Goal: Task Accomplishment & Management: Use online tool/utility

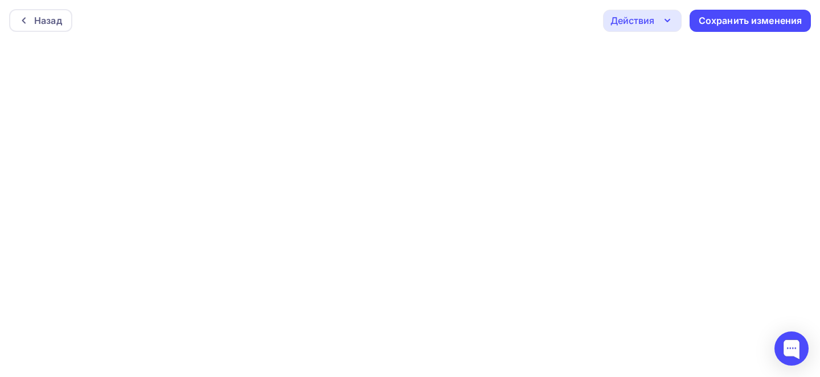
click at [35, 17] on div "Назад" at bounding box center [48, 21] width 28 height 14
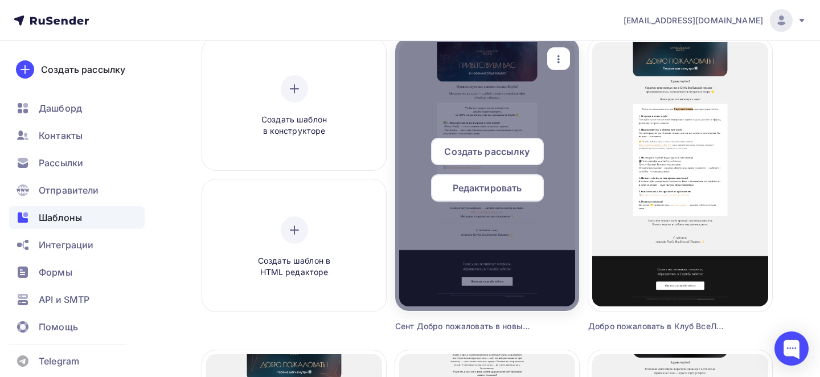
scroll to position [70, 0]
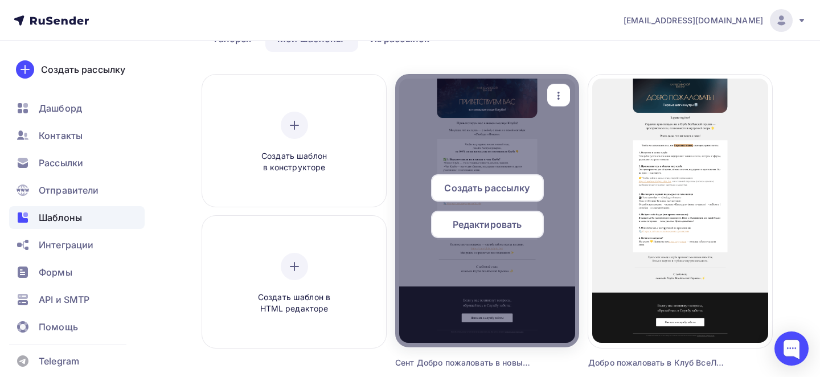
click at [559, 90] on icon "button" at bounding box center [559, 96] width 14 height 14
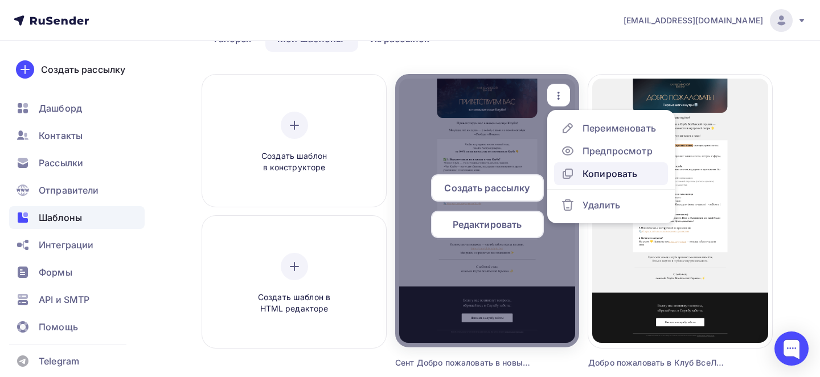
click at [607, 174] on div "Копировать" at bounding box center [609, 174] width 55 height 14
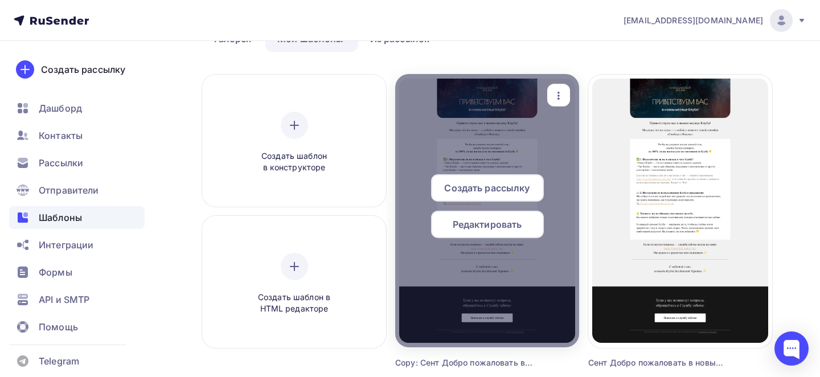
click at [558, 91] on icon "button" at bounding box center [559, 96] width 14 height 14
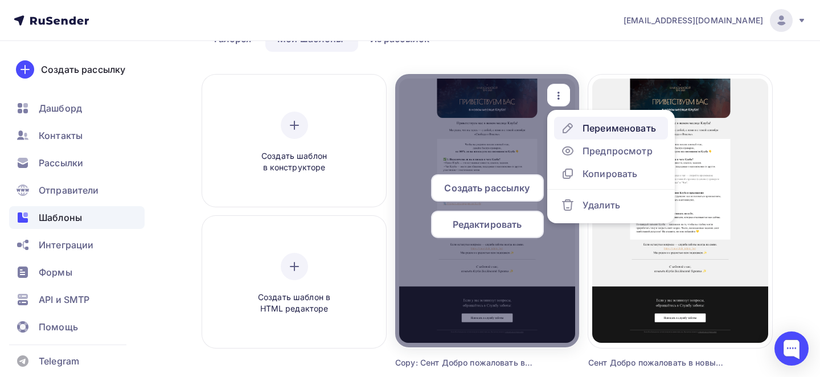
click at [584, 130] on div "Переименовать" at bounding box center [618, 128] width 73 height 14
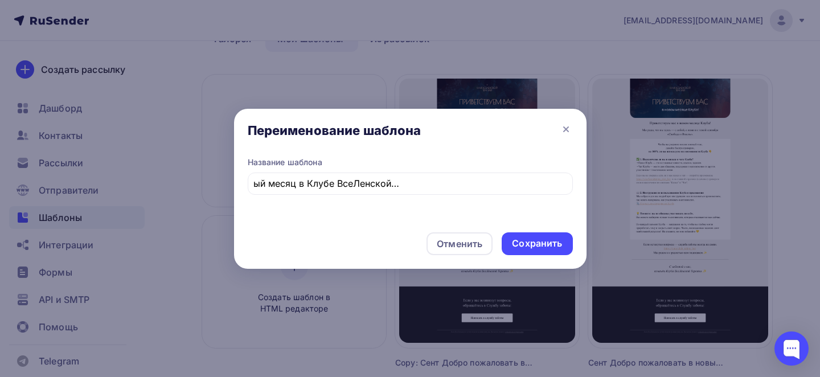
scroll to position [0, 0]
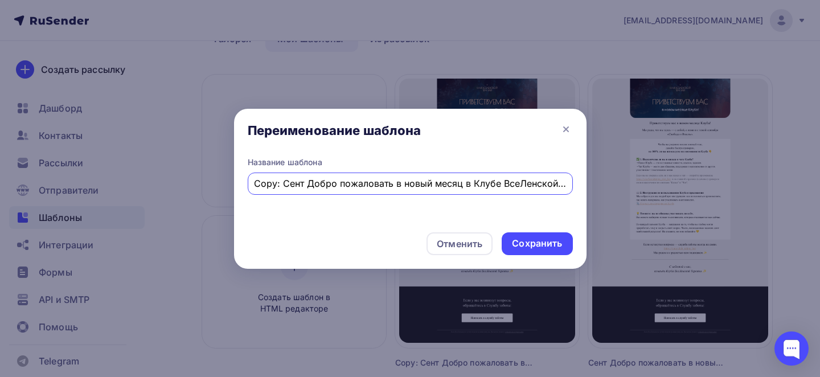
click at [378, 191] on div "Copy: Сент Добро пожаловать в новый месяц в Клубе ВсеЛенской Терапии! Инструкци…" at bounding box center [410, 183] width 325 height 22
click at [363, 186] on input "Copy: Сент Добро пожаловать в новый месяц в Клубе ВсеЛенской Терапии! Инструкци…" at bounding box center [410, 183] width 312 height 14
click at [362, 186] on input "Copy: Сент Добро пожаловать в новый месяц в Клубе ВсеЛенской Терапии! Инструкци…" at bounding box center [410, 183] width 312 height 14
paste input "та история может оказаться вашей"
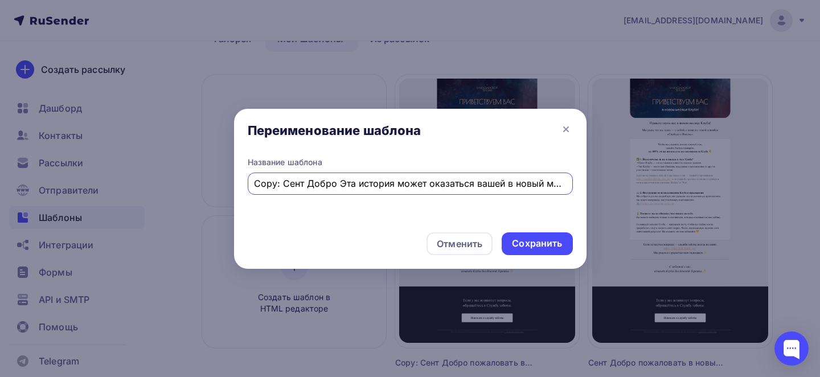
click at [362, 186] on input "Copy: Сент Добро Эта история может оказаться вашей в новый месяц в Клубе ВсеЛен…" at bounding box center [410, 183] width 312 height 14
paste input "Эта история может оказаться вашей"
type input "Эта история может оказаться вашей"
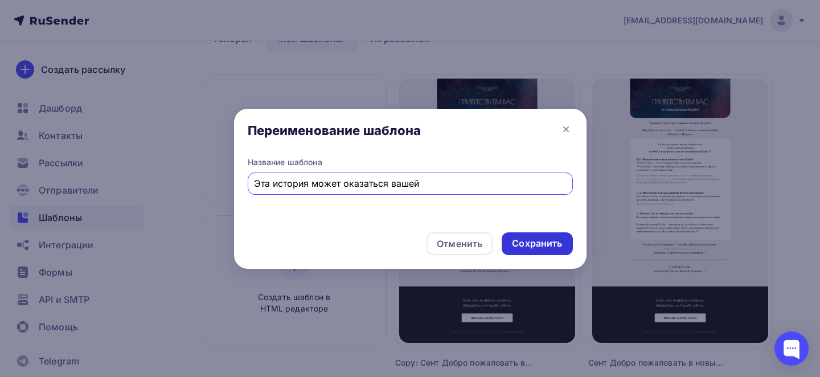
click at [535, 244] on div "Сохранить" at bounding box center [537, 243] width 50 height 13
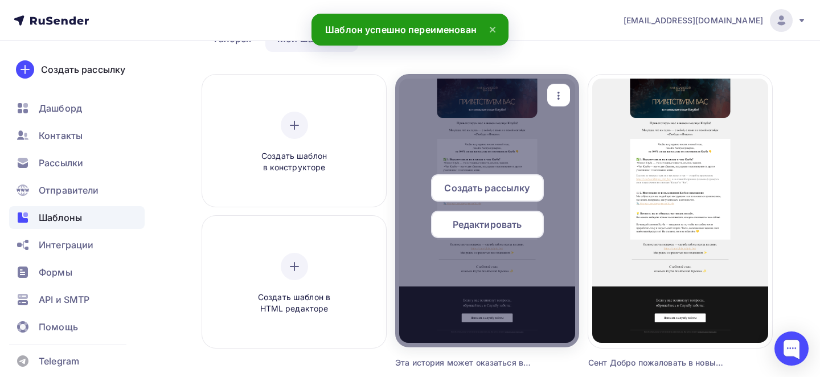
click at [484, 228] on span "Редактировать" at bounding box center [486, 224] width 69 height 14
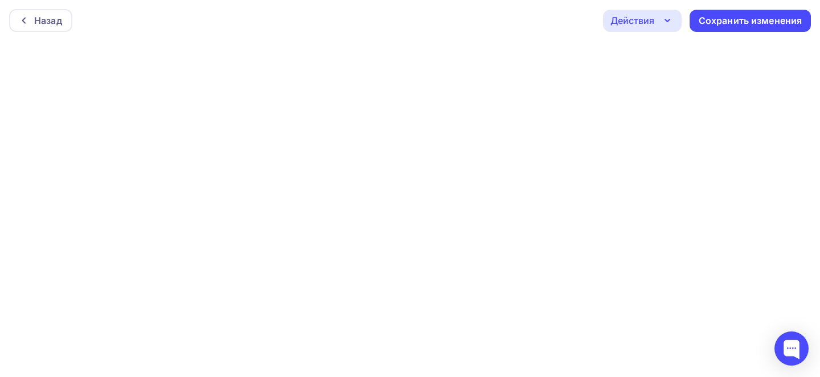
scroll to position [3, 0]
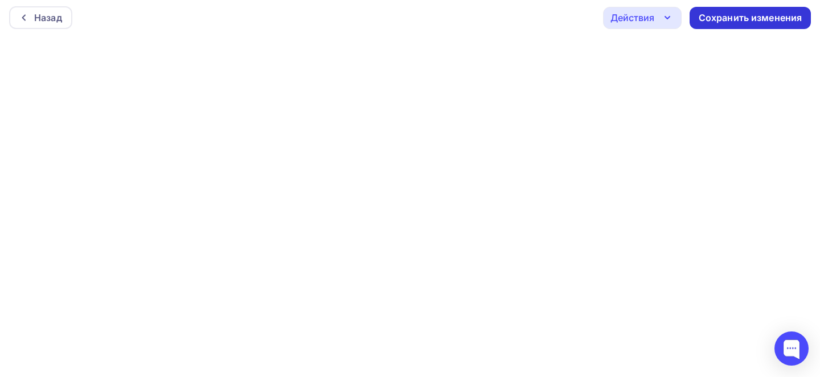
click at [722, 16] on div "Сохранить изменения" at bounding box center [750, 17] width 104 height 13
